Goal: Task Accomplishment & Management: Manage account settings

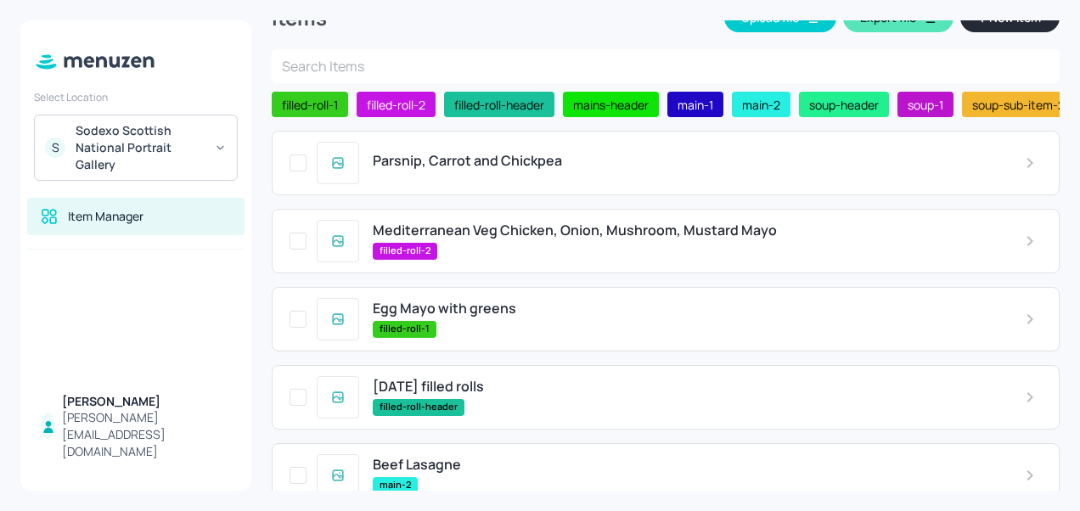
scroll to position [32, 0]
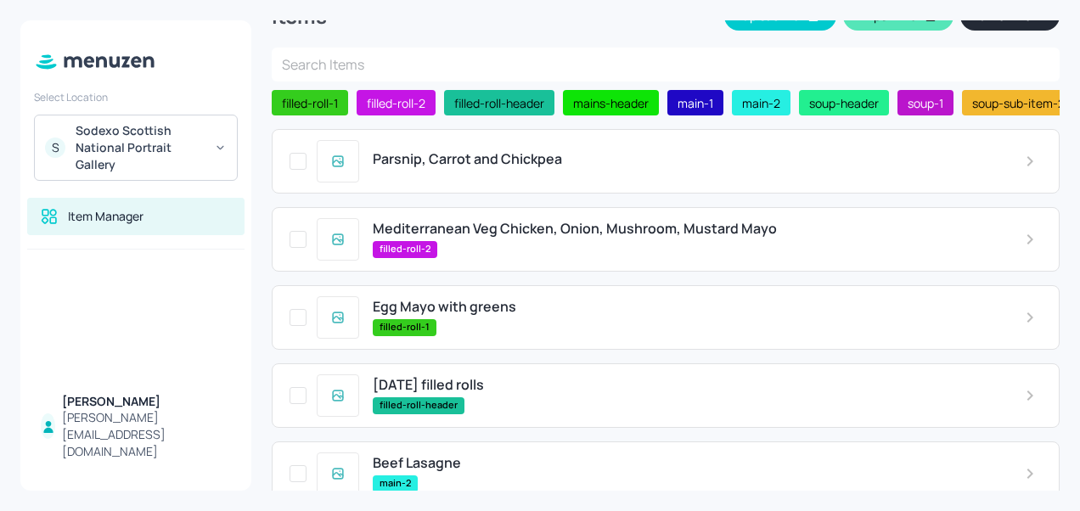
click at [493, 180] on div "Parsnip, Carrot and Chickpea" at bounding box center [666, 161] width 788 height 65
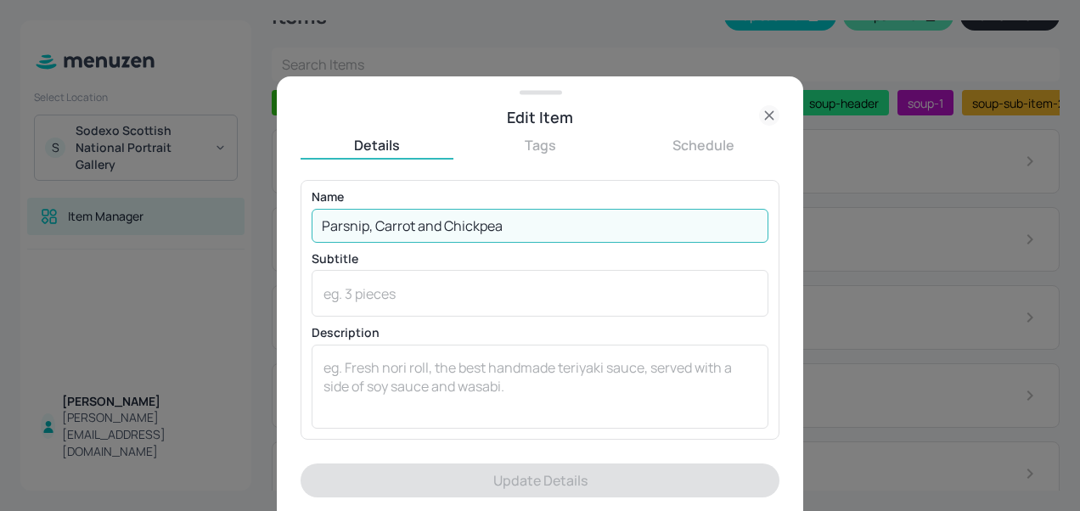
drag, startPoint x: 551, startPoint y: 236, endPoint x: 306, endPoint y: 228, distance: 245.6
click at [306, 228] on div "Name [PERSON_NAME], Carrot and Chickpea ​ Subtitle x ​ Description x ​" at bounding box center [540, 309] width 479 height 259
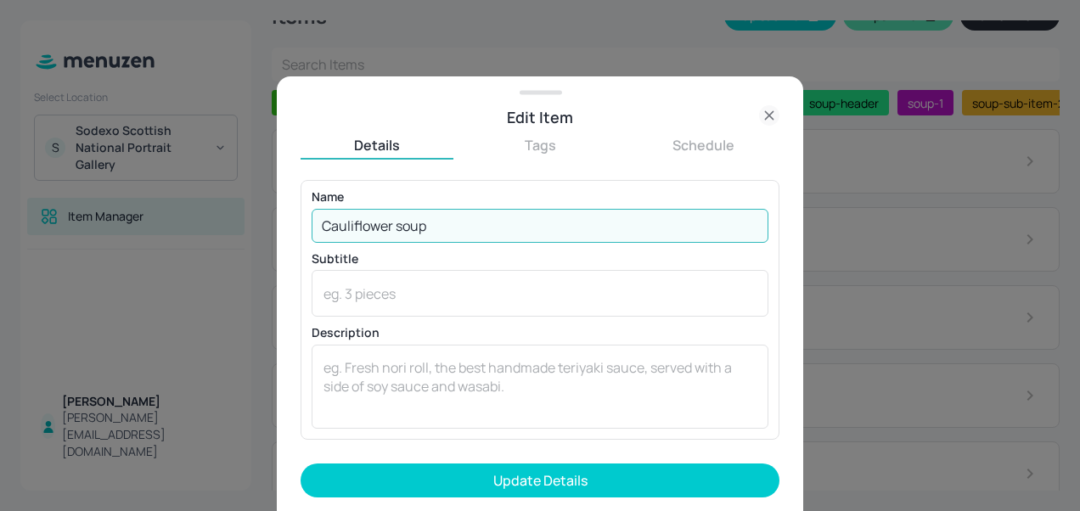
type input "Cauliflower soup"
click at [301, 464] on button "Update Details" at bounding box center [540, 481] width 479 height 34
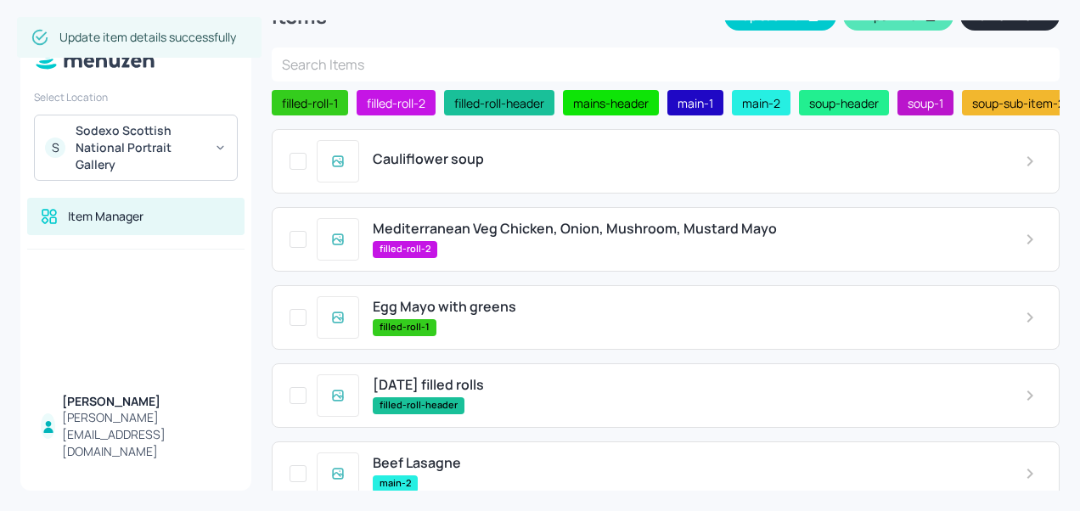
click at [520, 233] on span "Mediterranean Veg Chicken, Onion, Mushroom, Mustard Mayo" at bounding box center [575, 229] width 404 height 16
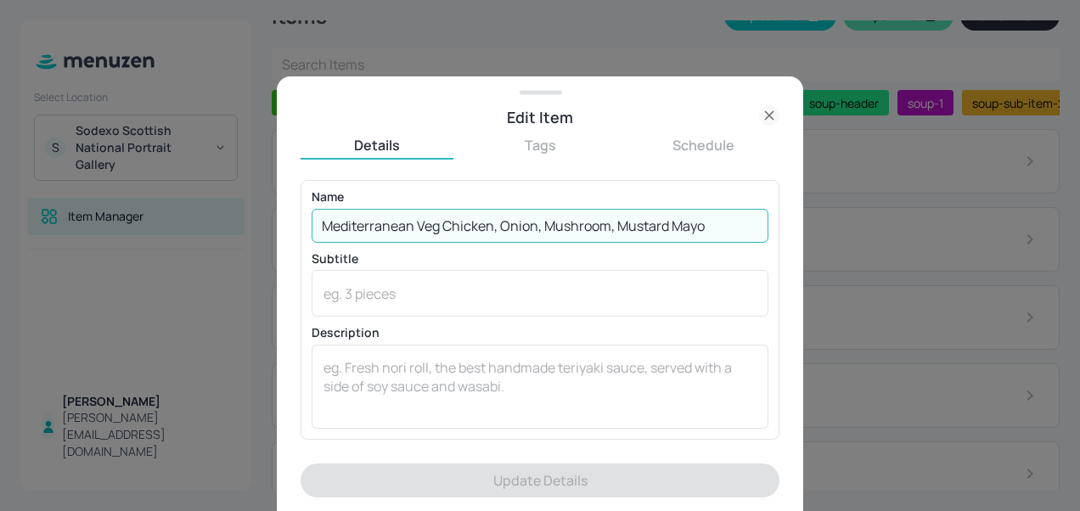
drag, startPoint x: 717, startPoint y: 229, endPoint x: 303, endPoint y: 226, distance: 413.6
click at [303, 226] on div "Name Mediterranean Veg Chicken, Onion, Mushroom, Mustard Mayo ​ Subtitle x ​ De…" at bounding box center [540, 309] width 479 height 259
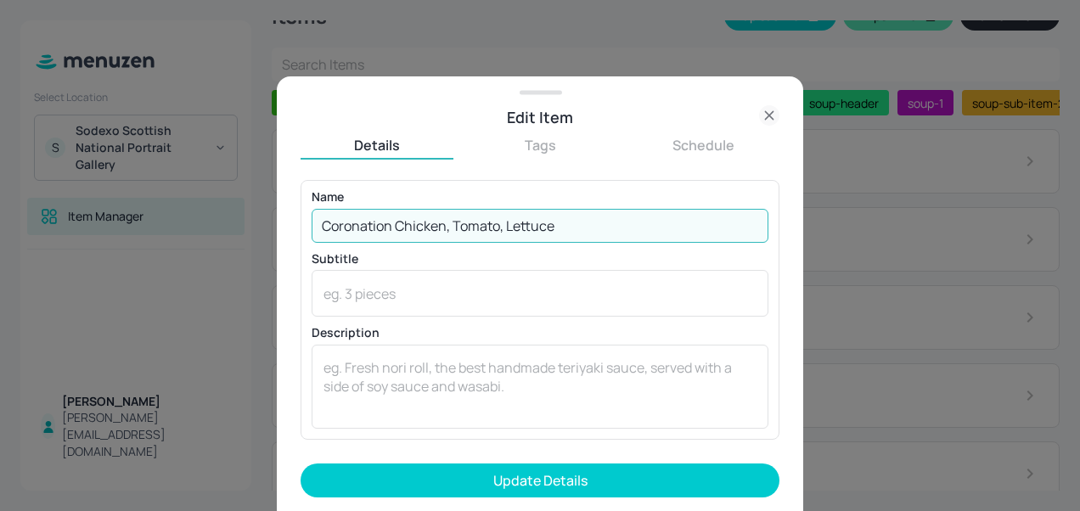
type input "Coronation Chicken, Tomato, Lettuce"
click at [301, 464] on button "Update Details" at bounding box center [540, 481] width 479 height 34
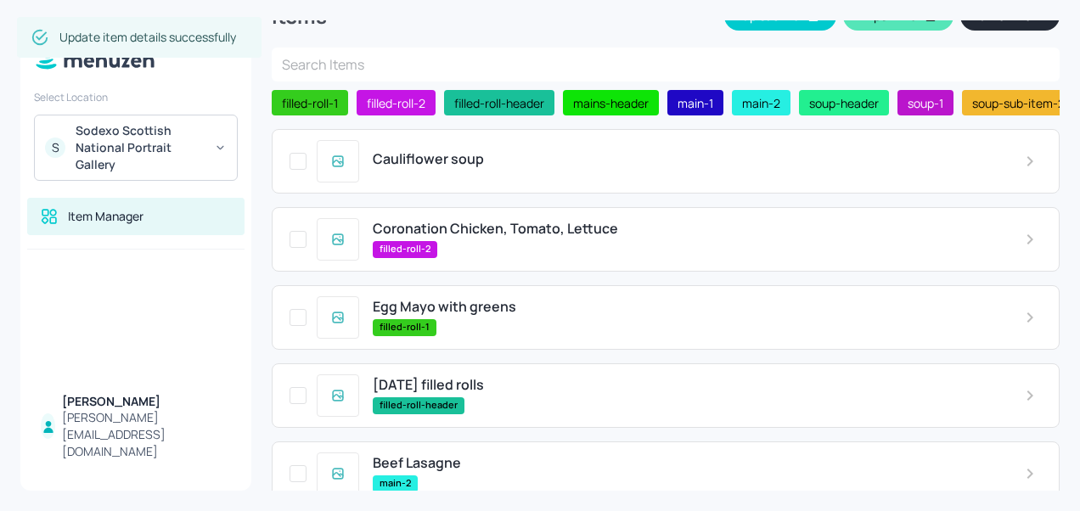
click at [470, 310] on span "Egg Mayo with greens" at bounding box center [445, 307] width 144 height 16
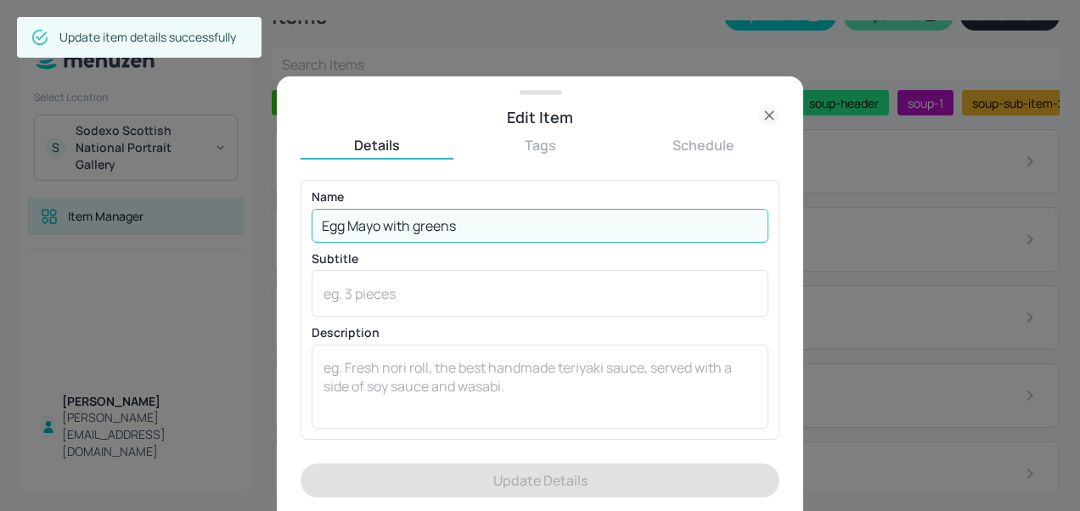
drag, startPoint x: 486, startPoint y: 225, endPoint x: 275, endPoint y: 207, distance: 211.4
click at [275, 207] on div "Edit Item Details Tags Schedule Name Egg Mayo with greens ​ Subtitle x ​ Descri…" at bounding box center [540, 255] width 1080 height 511
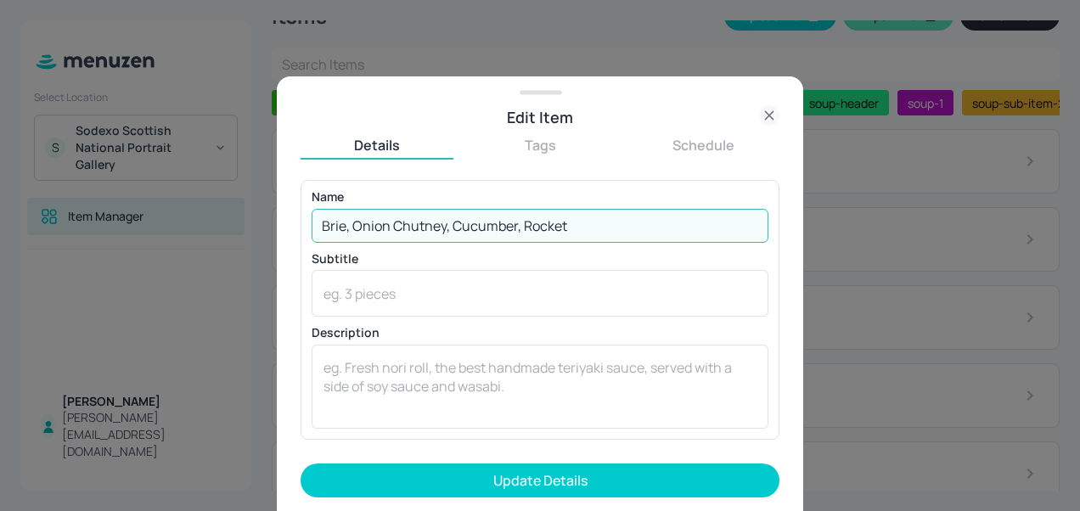
type input "Brie, Onion Chutney, Cucumber, Rocket"
click at [301, 464] on button "Update Details" at bounding box center [540, 481] width 479 height 34
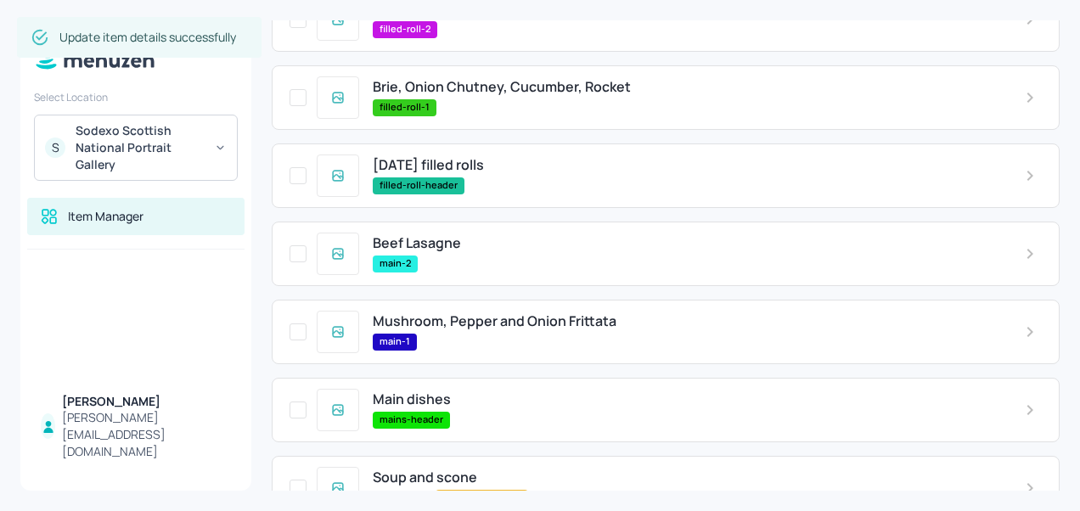
scroll to position [253, 0]
click at [503, 251] on div "Beef Lasagne" at bounding box center [685, 242] width 625 height 16
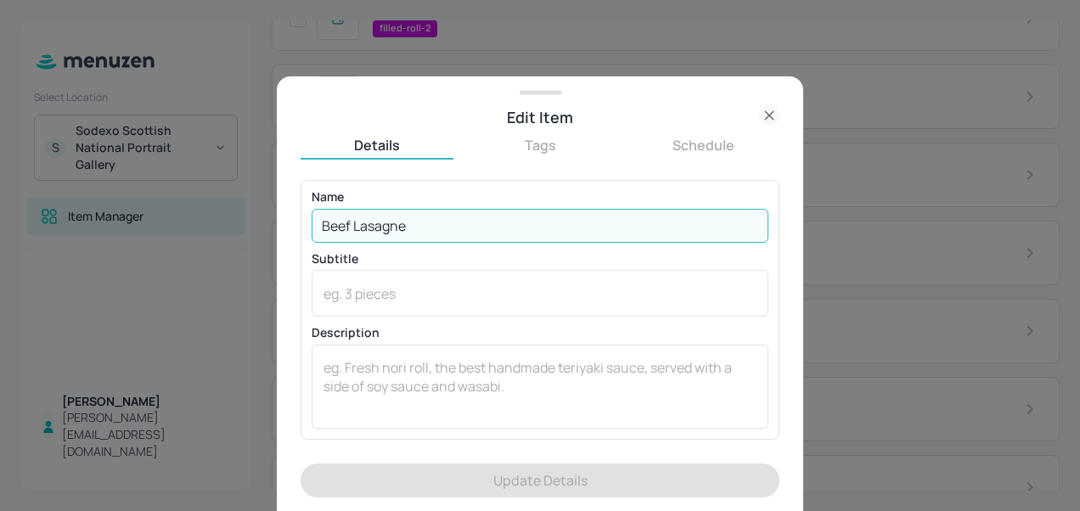
drag, startPoint x: 421, startPoint y: 228, endPoint x: 307, endPoint y: 228, distance: 113.8
click at [307, 228] on div "Name Beef Lasagne ​ Subtitle x ​ Description x ​" at bounding box center [540, 309] width 479 height 259
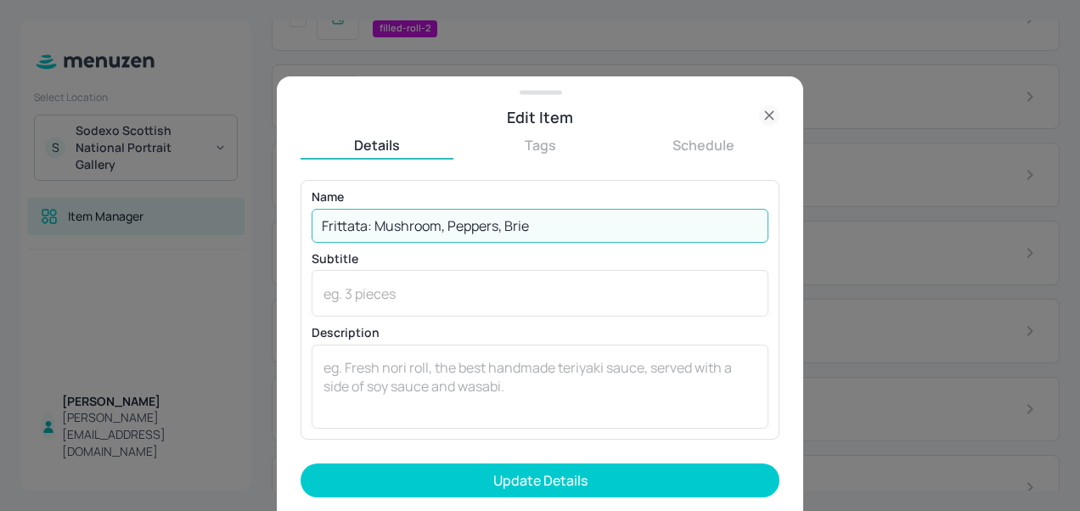
type input "Frittata: Mushroom, Peppers, Brie"
click at [301, 464] on button "Update Details" at bounding box center [540, 481] width 479 height 34
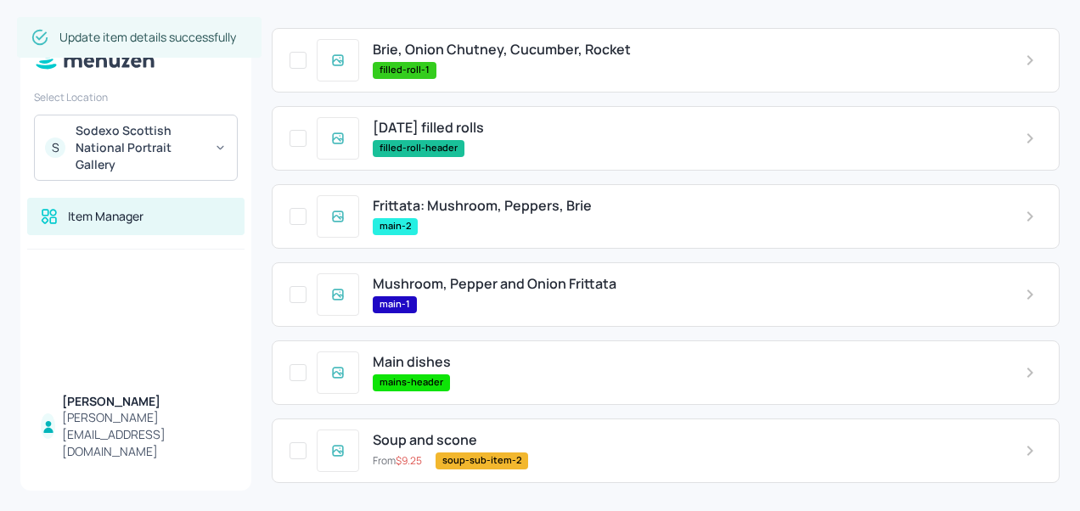
scroll to position [298, 0]
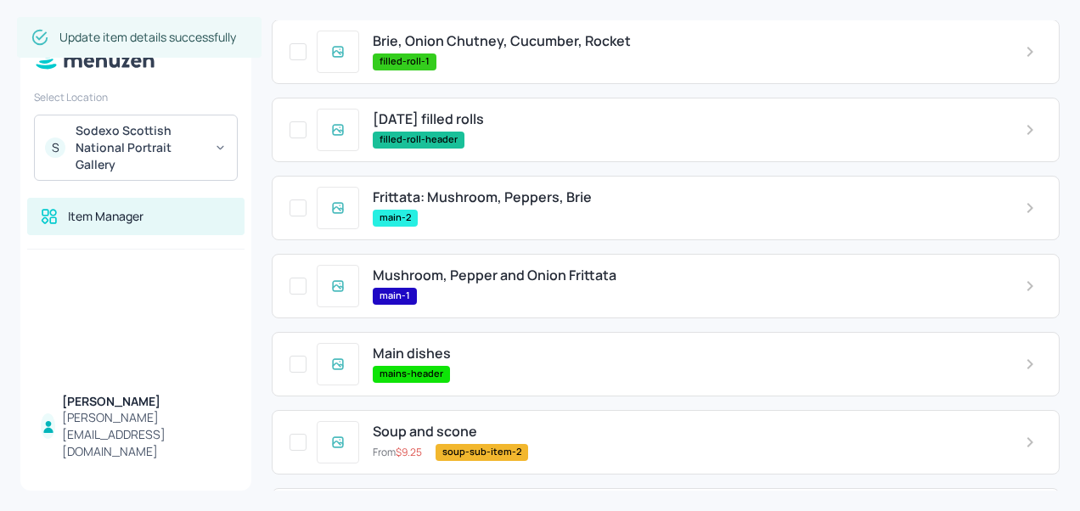
click at [503, 275] on span "Mushroom, Pepper and Onion Frittata" at bounding box center [495, 276] width 244 height 16
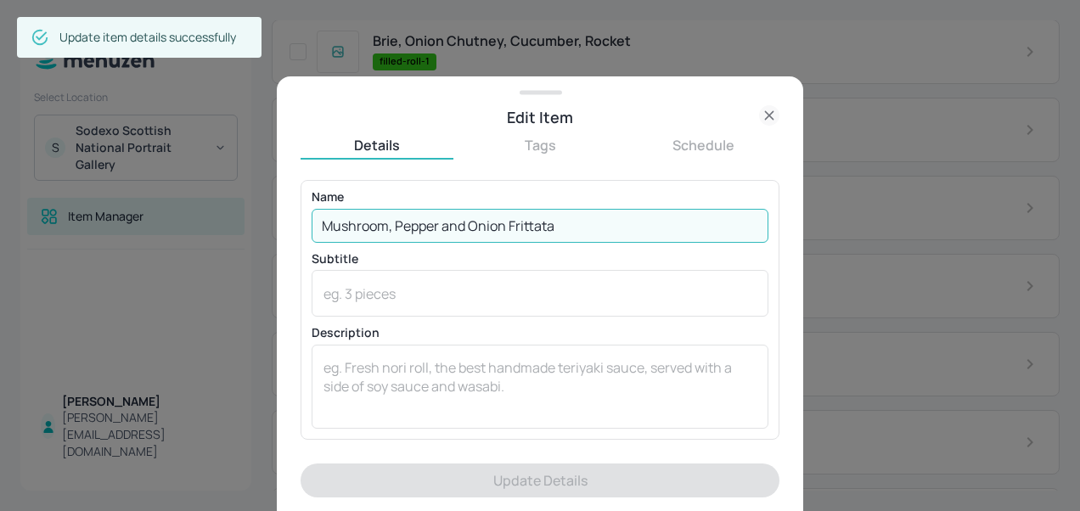
click at [585, 222] on input "Mushroom, Pepper and Onion Frittata" at bounding box center [540, 226] width 457 height 34
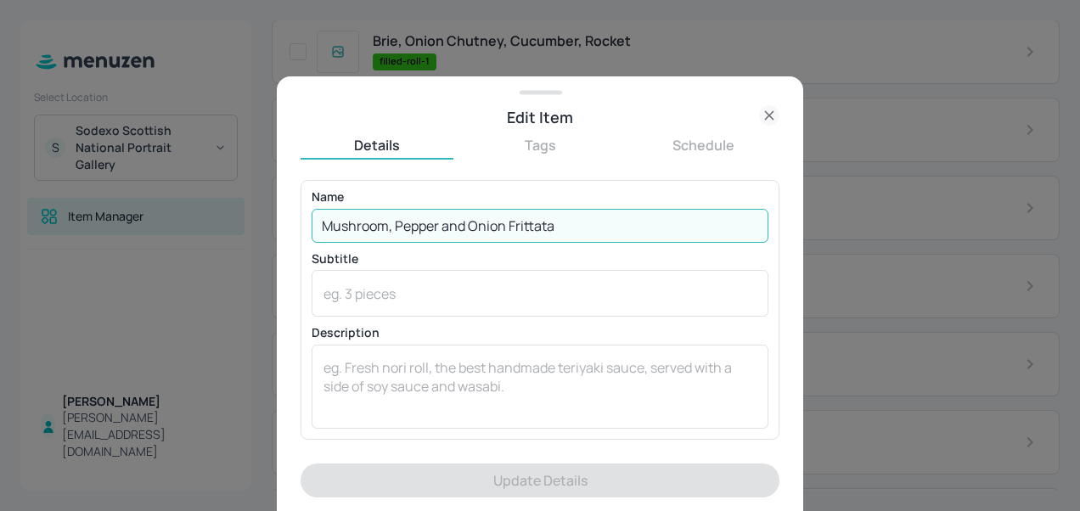
click at [766, 119] on icon at bounding box center [769, 116] width 8 height 8
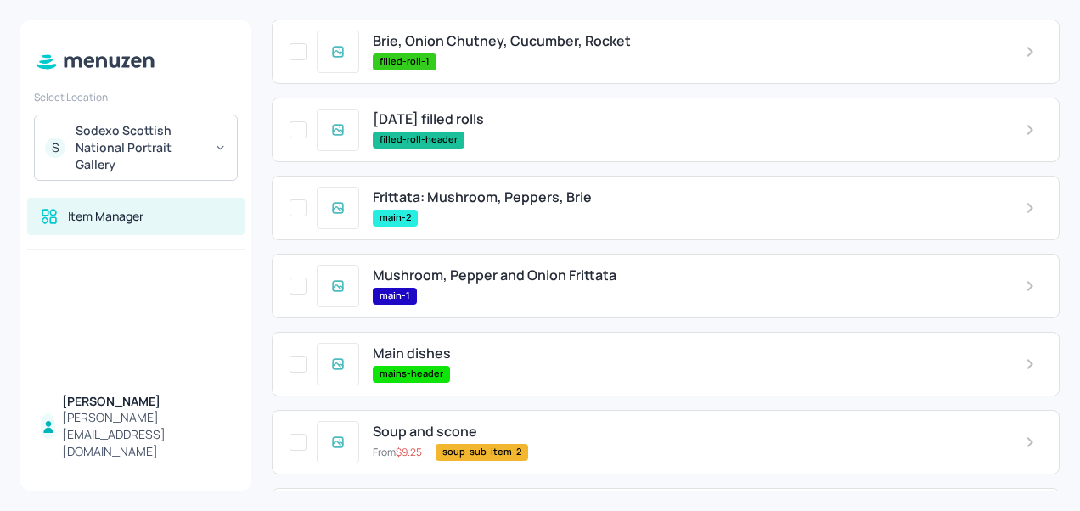
click at [605, 217] on div "main-2" at bounding box center [685, 218] width 625 height 17
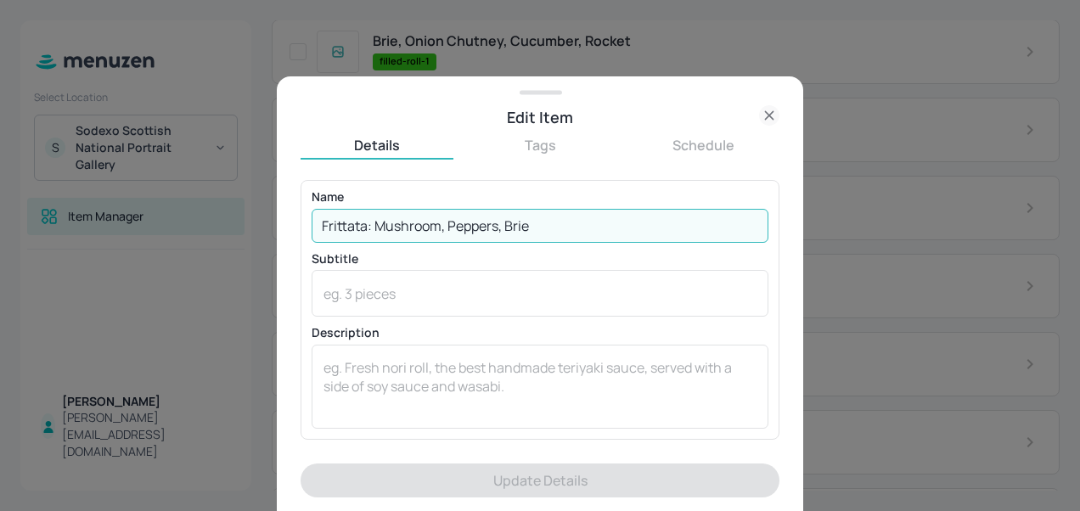
drag, startPoint x: 556, startPoint y: 222, endPoint x: 301, endPoint y: 244, distance: 256.5
click at [301, 244] on div "Name Frittata: Mushroom, Peppers, Brie ​ Subtitle x ​ Description x ​" at bounding box center [540, 309] width 479 height 259
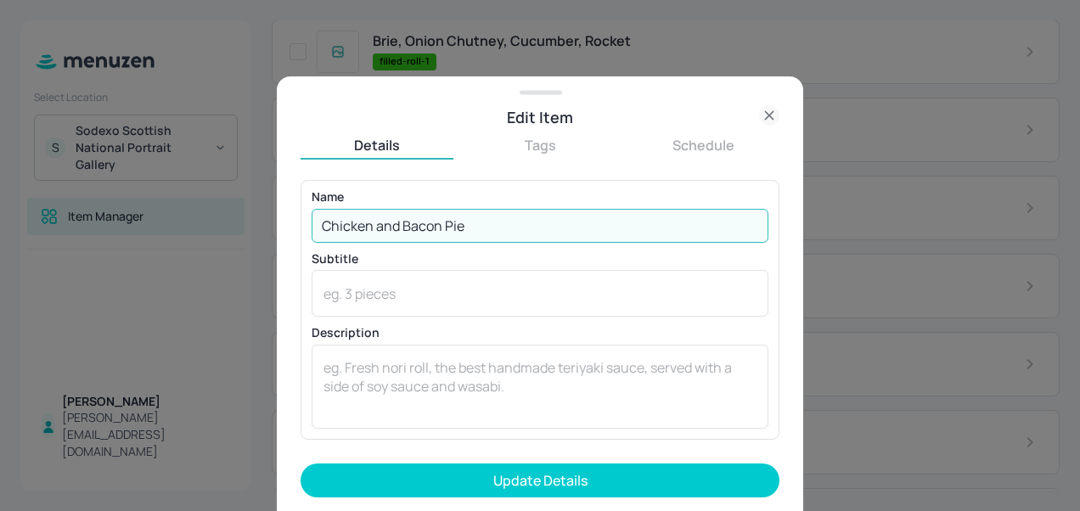
type input "Chicken and Bacon Pie"
click at [301, 464] on button "Update Details" at bounding box center [540, 481] width 479 height 34
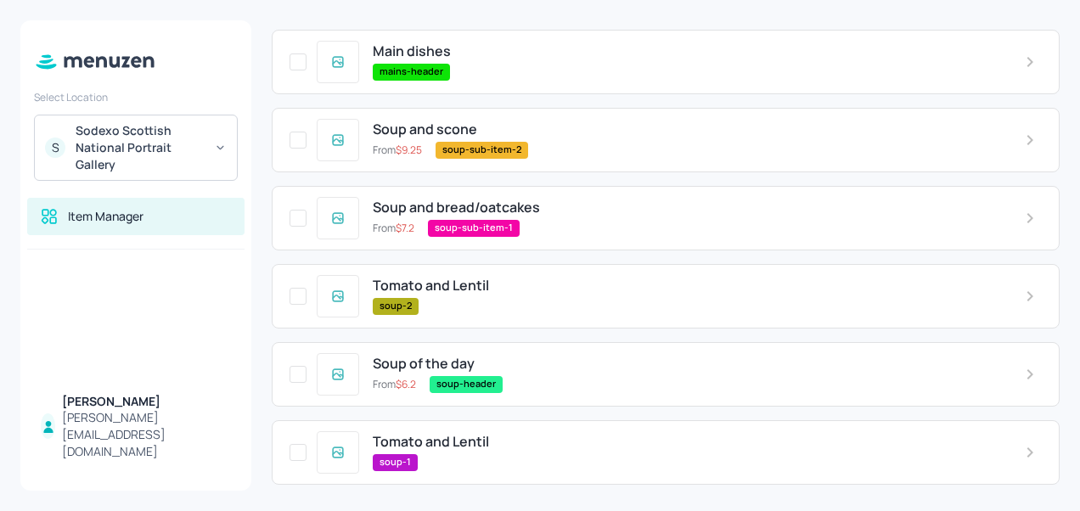
scroll to position [606, 0]
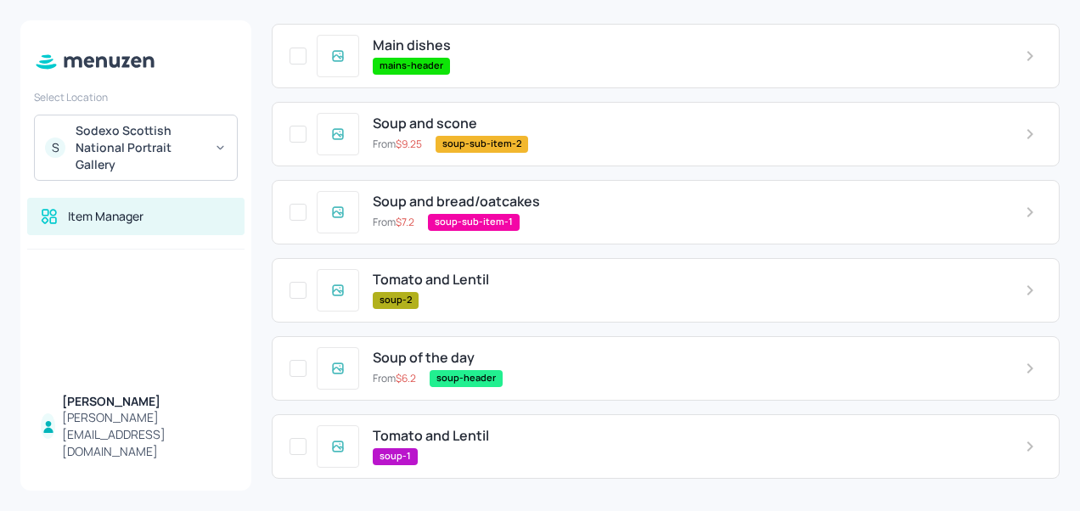
click at [487, 292] on div "soup-2" at bounding box center [685, 300] width 625 height 17
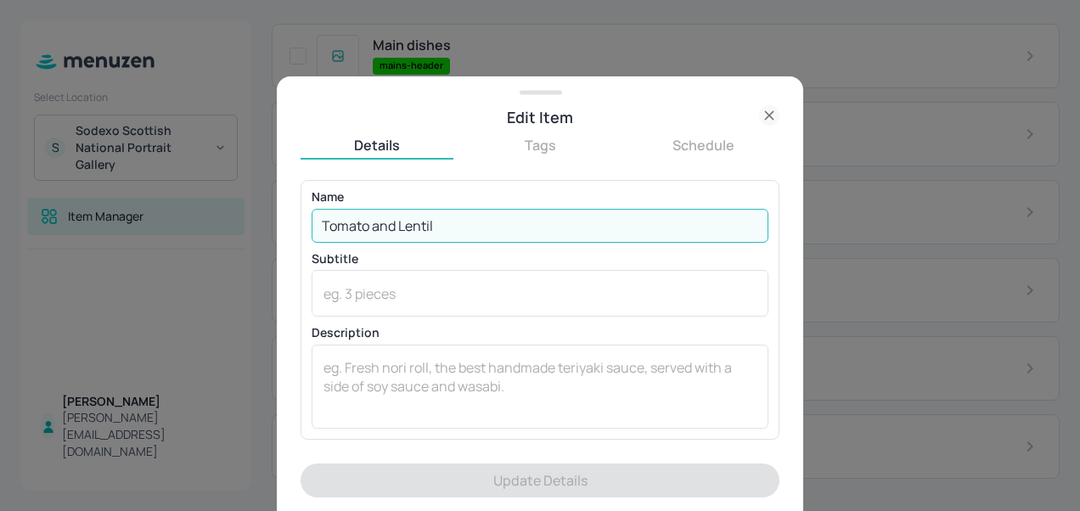
drag, startPoint x: 447, startPoint y: 224, endPoint x: 304, endPoint y: 219, distance: 142.8
click at [304, 219] on div "Name [PERSON_NAME] and Lentil ​ Subtitle x ​ Description x ​" at bounding box center [540, 309] width 479 height 259
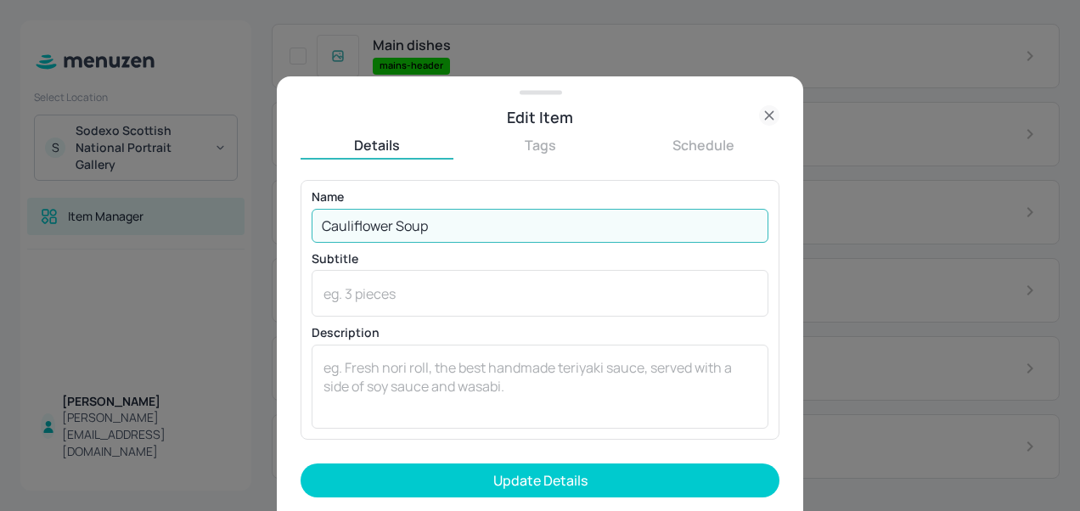
type input "Cauliflower Soup"
click at [301, 464] on button "Update Details" at bounding box center [540, 481] width 479 height 34
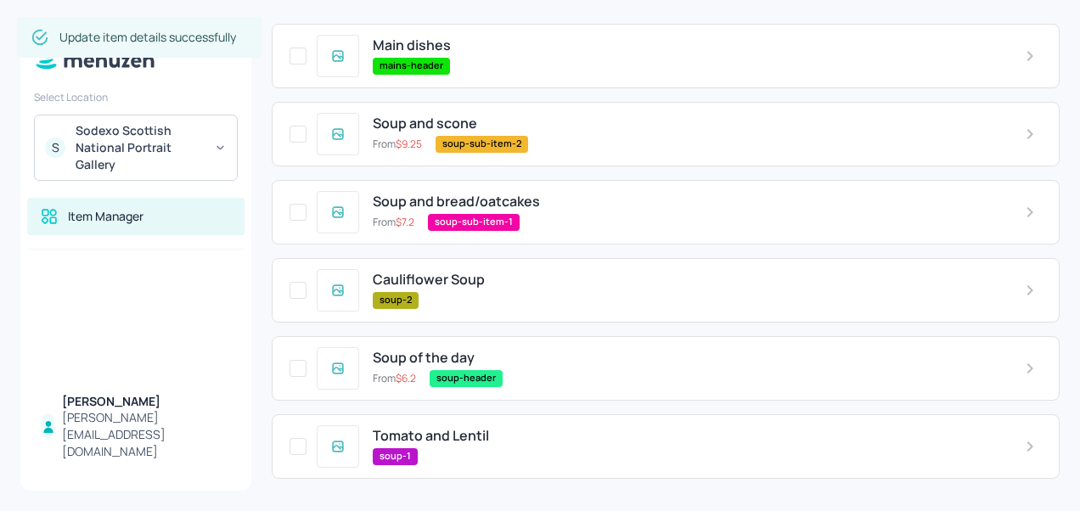
click at [459, 443] on div "Tomato and Lentil soup-1" at bounding box center [685, 446] width 652 height 37
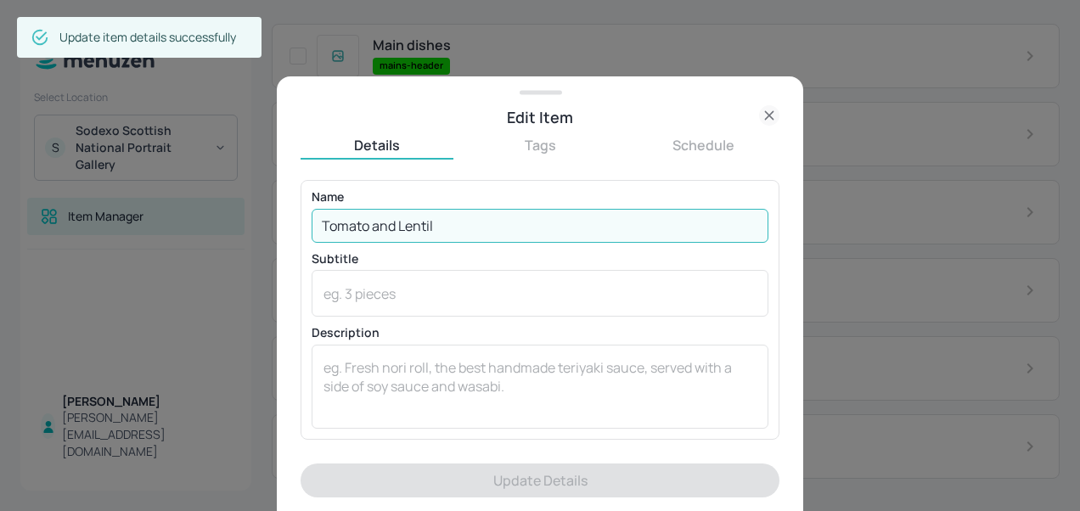
drag, startPoint x: 444, startPoint y: 228, endPoint x: 307, endPoint y: 239, distance: 137.2
click at [307, 239] on div "Name [PERSON_NAME] and Lentil ​ Subtitle x ​ Description x ​" at bounding box center [540, 309] width 479 height 259
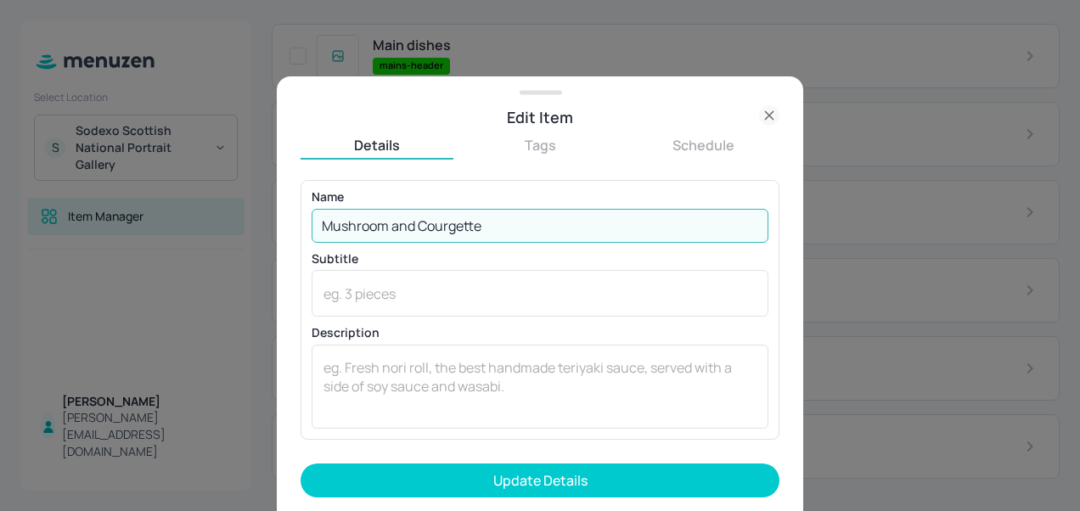
type input "Mushroom and Courgette"
click at [301, 464] on button "Update Details" at bounding box center [540, 481] width 479 height 34
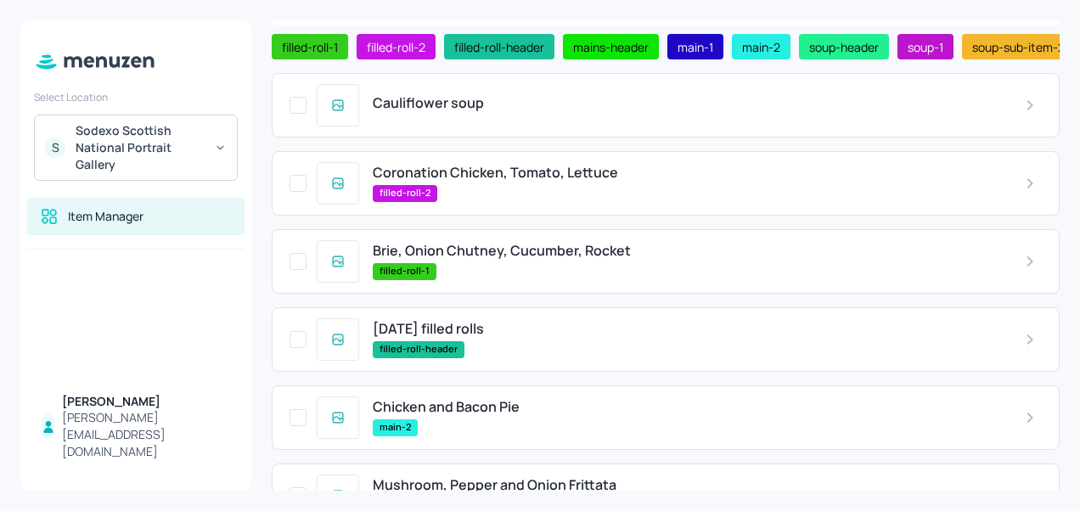
scroll to position [87, 0]
